Goal: Check status: Check status

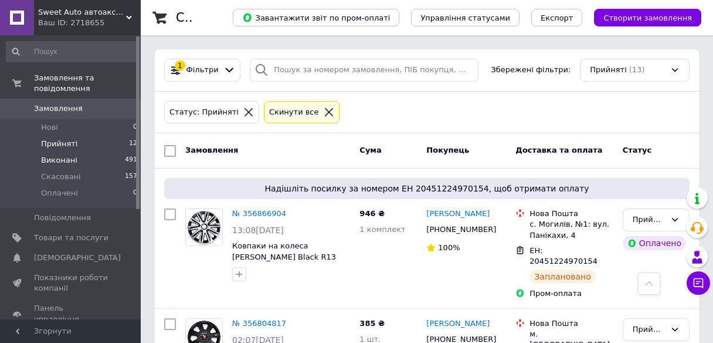
scroll to position [1189, 0]
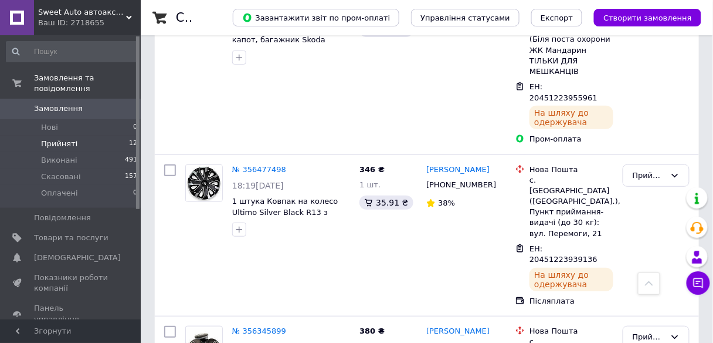
click at [73, 136] on li "Прийняті 12" at bounding box center [72, 144] width 144 height 16
click at [75, 136] on li "Прийняті 12" at bounding box center [72, 144] width 144 height 16
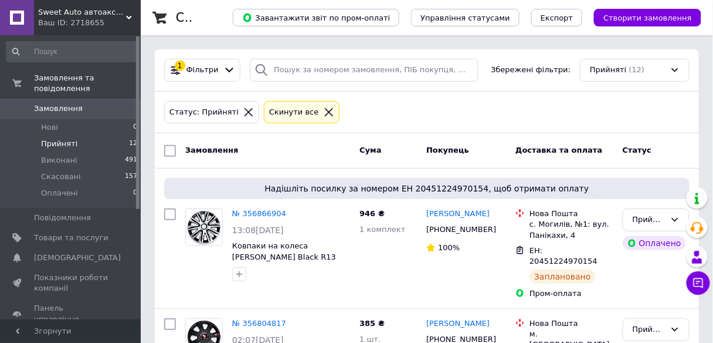
click at [78, 136] on li "Прийняті 12" at bounding box center [72, 144] width 144 height 16
click at [55, 138] on span "Прийняті" at bounding box center [59, 143] width 36 height 11
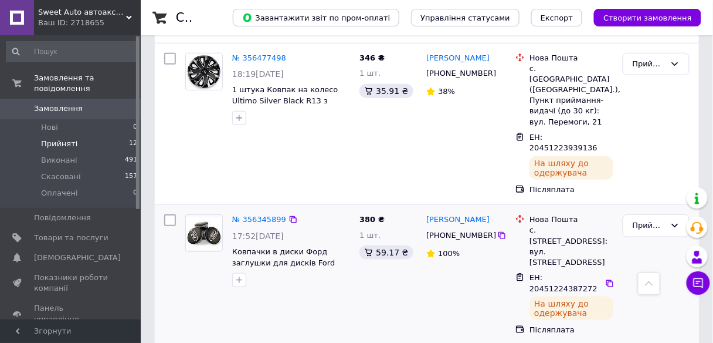
scroll to position [1351, 0]
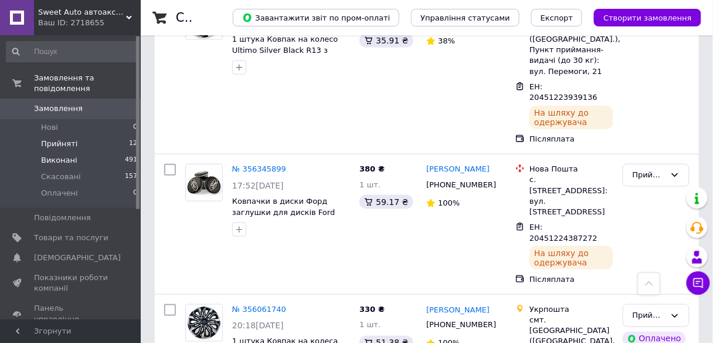
click at [68, 155] on span "Виконані" at bounding box center [59, 160] width 36 height 11
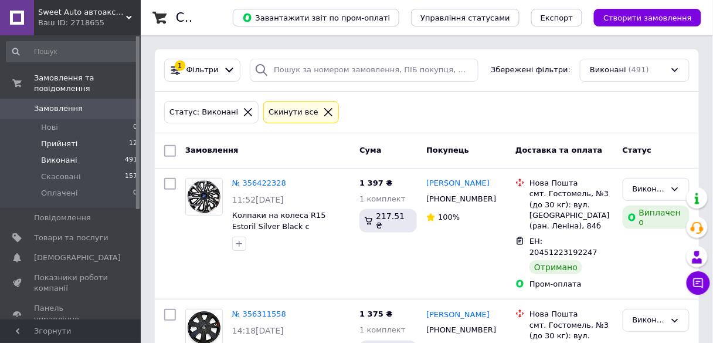
click at [69, 138] on span "Прийняті" at bounding box center [59, 143] width 36 height 11
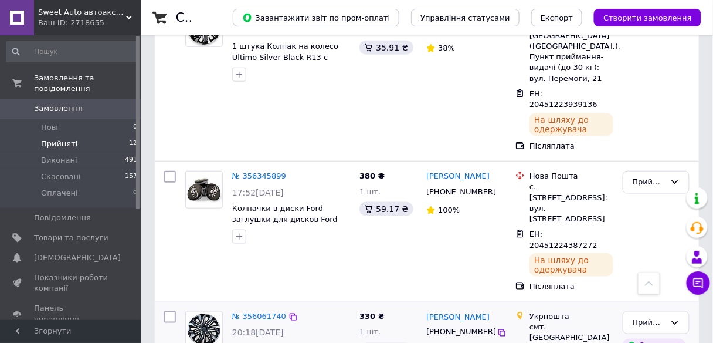
scroll to position [1351, 0]
